Goal: Information Seeking & Learning: Learn about a topic

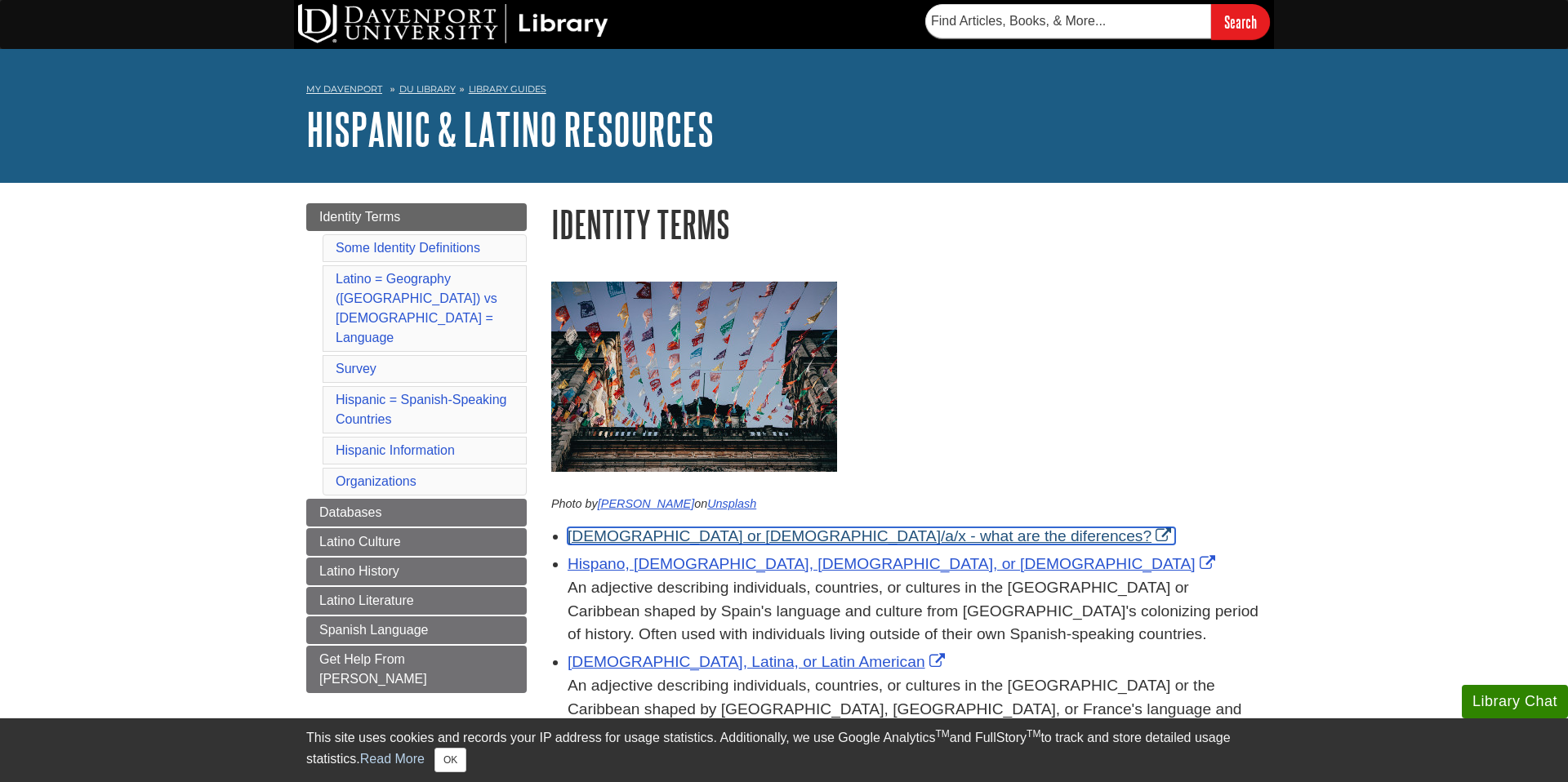
click at [764, 543] on link "[DEMOGRAPHIC_DATA] or [DEMOGRAPHIC_DATA]/a/x - what are the diferences?" at bounding box center [870, 536] width 607 height 17
